Goal: Navigation & Orientation: Find specific page/section

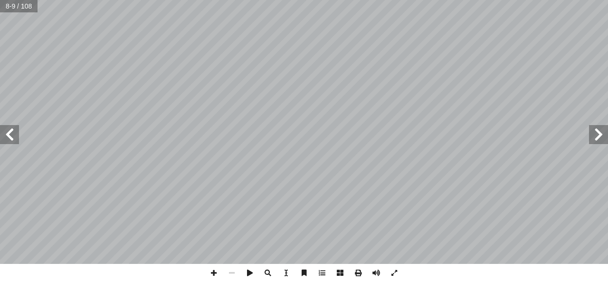
click at [13, 133] on span at bounding box center [9, 134] width 19 height 19
click at [495, 135] on span at bounding box center [598, 134] width 19 height 19
click at [9, 138] on span at bounding box center [9, 134] width 19 height 19
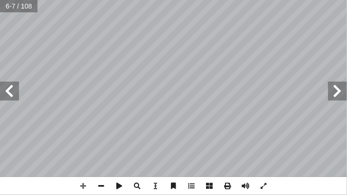
click at [9, 89] on span at bounding box center [9, 91] width 19 height 19
click at [339, 92] on span at bounding box center [337, 91] width 19 height 19
click at [7, 89] on span at bounding box center [9, 91] width 19 height 19
click at [268, 183] on span at bounding box center [264, 186] width 18 height 18
